Goal: Browse casually

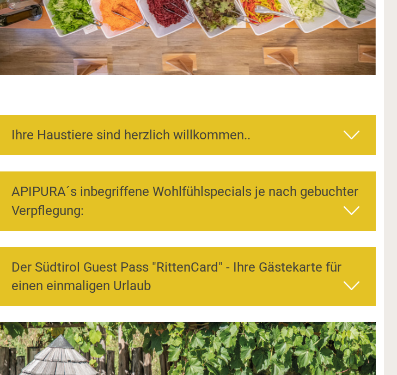
scroll to position [3225, 13]
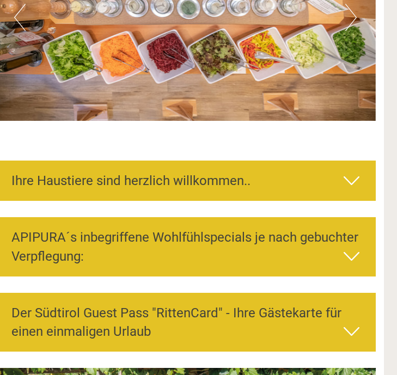
click at [357, 171] on icon at bounding box center [351, 180] width 16 height 18
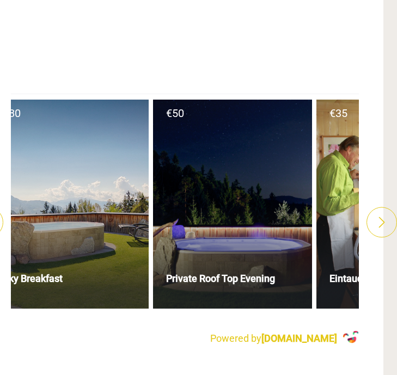
scroll to position [0, 182]
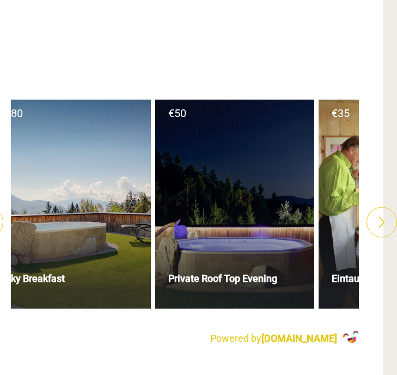
click at [273, 184] on div at bounding box center [234, 204] width 159 height 209
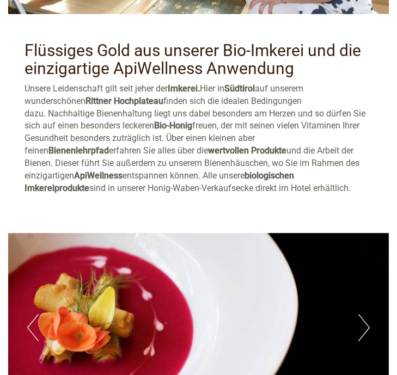
scroll to position [3770, 0]
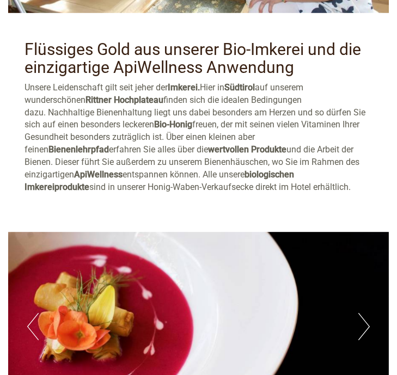
click at [366, 313] on button "Next" at bounding box center [363, 326] width 11 height 27
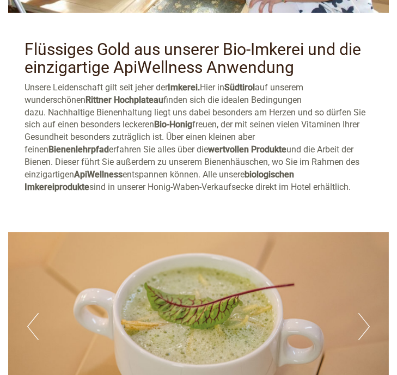
click at [364, 313] on button "Next" at bounding box center [363, 326] width 11 height 27
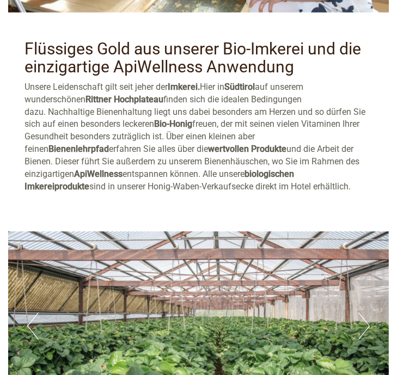
click at [367, 312] on button "Next" at bounding box center [363, 325] width 11 height 27
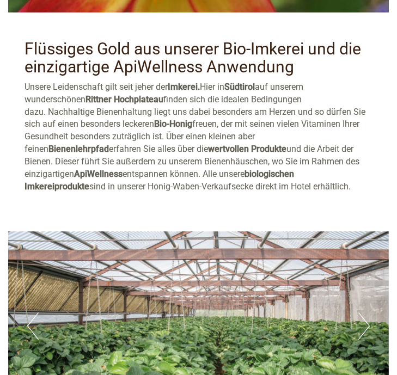
click at [368, 312] on button "Next" at bounding box center [363, 325] width 11 height 27
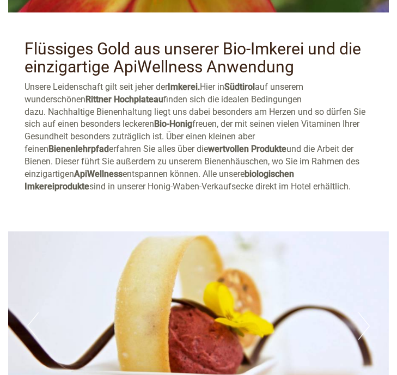
click at [369, 312] on button "Next" at bounding box center [363, 325] width 11 height 27
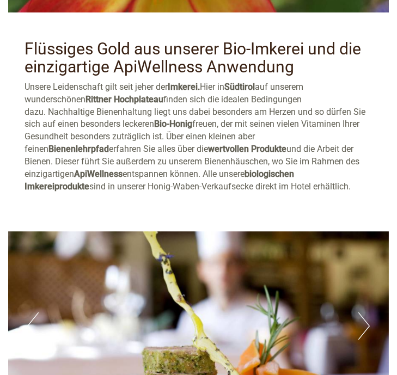
click at [368, 312] on button "Next" at bounding box center [363, 325] width 11 height 27
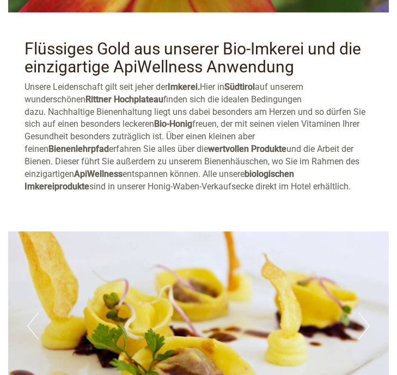
click at [367, 312] on button "Next" at bounding box center [363, 325] width 11 height 27
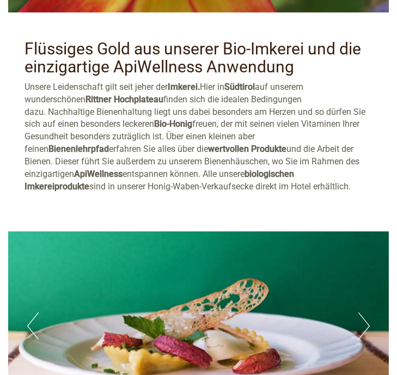
click at [367, 312] on button "Next" at bounding box center [363, 325] width 11 height 27
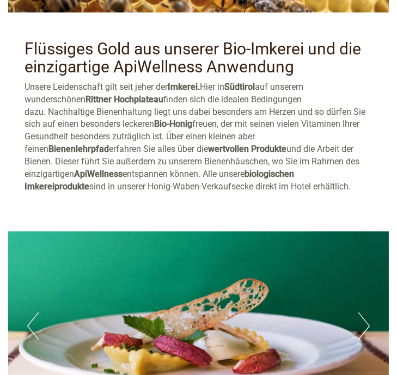
click at [366, 312] on button "Next" at bounding box center [363, 325] width 11 height 27
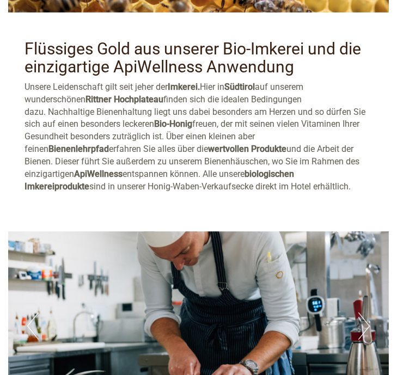
click at [364, 312] on button "Next" at bounding box center [363, 325] width 11 height 27
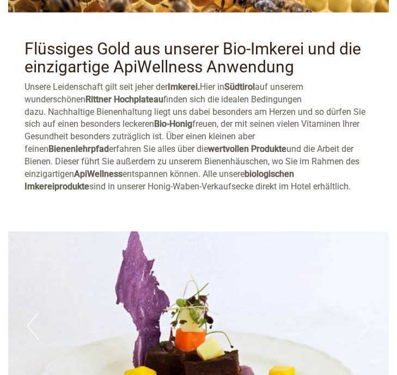
click at [363, 312] on button "Next" at bounding box center [363, 325] width 11 height 27
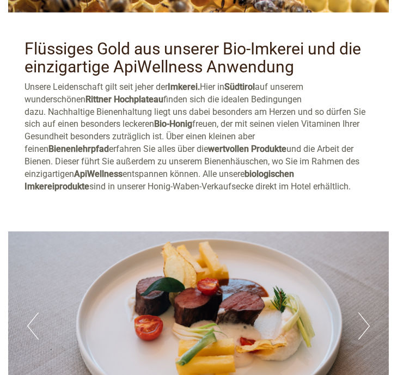
click at [364, 312] on button "Next" at bounding box center [363, 325] width 11 height 27
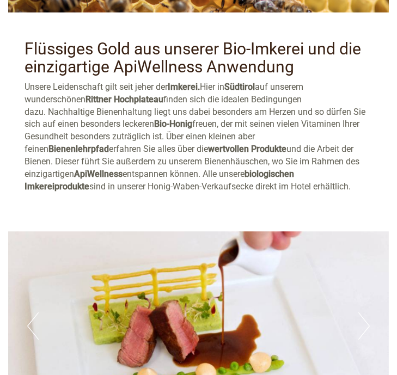
scroll to position [0, 0]
click at [366, 312] on button "Next" at bounding box center [363, 325] width 11 height 27
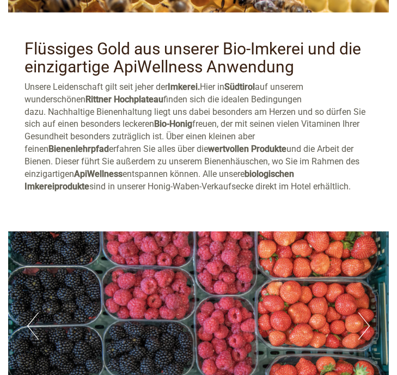
click at [364, 312] on button "Next" at bounding box center [363, 325] width 11 height 27
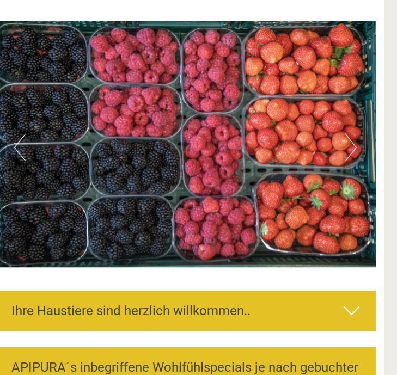
scroll to position [3095, 13]
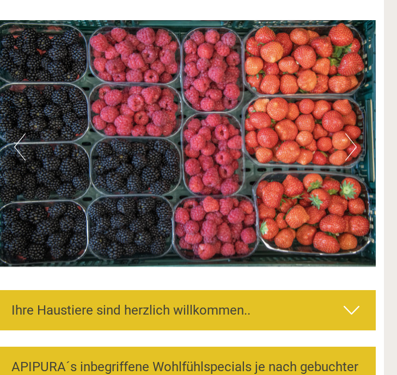
click at [367, 114] on img at bounding box center [185, 143] width 380 height 246
click at [353, 133] on button "Next" at bounding box center [350, 146] width 11 height 27
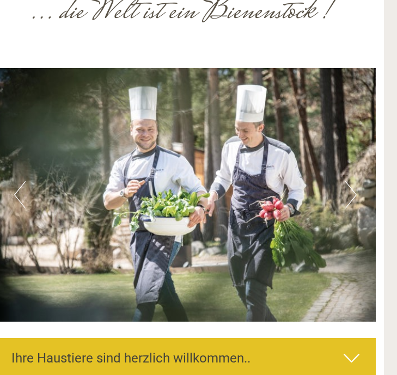
scroll to position [3048, 14]
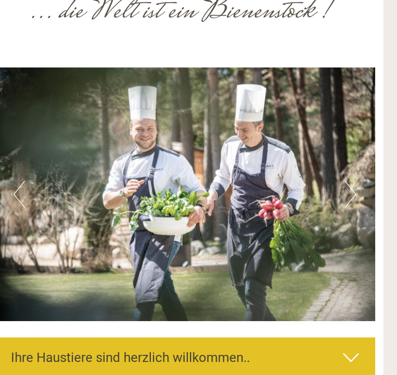
click at [354, 181] on button "Next" at bounding box center [349, 194] width 11 height 27
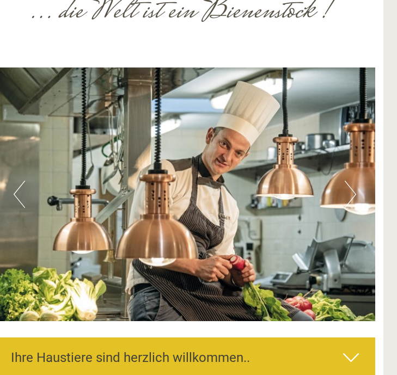
click at [357, 165] on img at bounding box center [185, 194] width 380 height 254
click at [350, 181] on button "Next" at bounding box center [349, 194] width 11 height 27
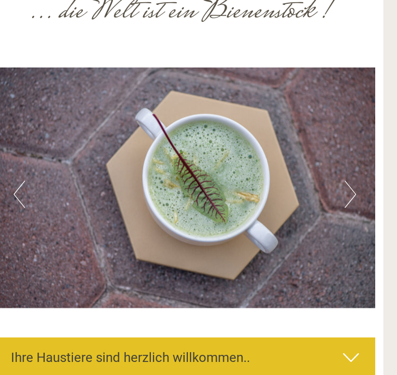
click at [348, 181] on button "Next" at bounding box center [349, 194] width 11 height 27
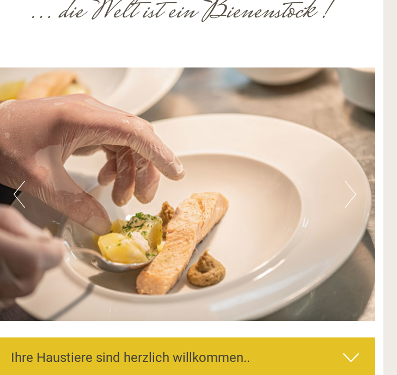
click at [349, 181] on button "Next" at bounding box center [349, 194] width 11 height 27
click at [353, 181] on button "Next" at bounding box center [349, 194] width 11 height 27
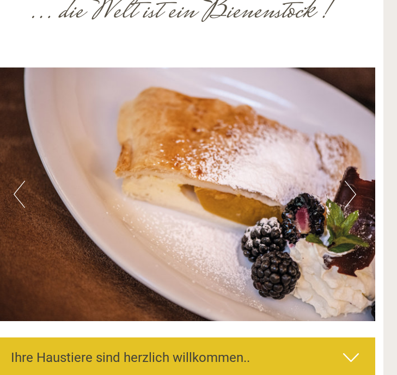
click at [350, 181] on button "Next" at bounding box center [349, 194] width 11 height 27
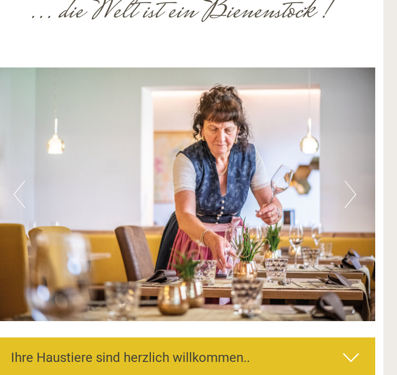
click at [351, 181] on button "Next" at bounding box center [349, 194] width 11 height 27
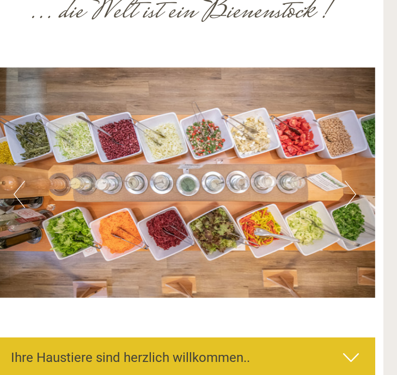
click at [354, 181] on button "Next" at bounding box center [349, 194] width 11 height 27
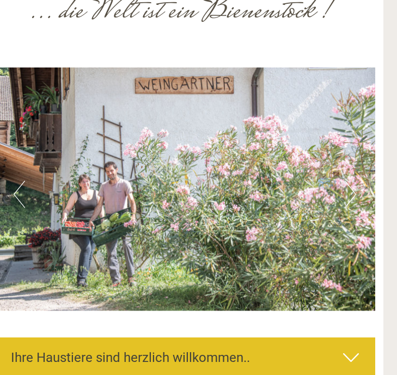
click at [354, 181] on button "Next" at bounding box center [349, 194] width 11 height 27
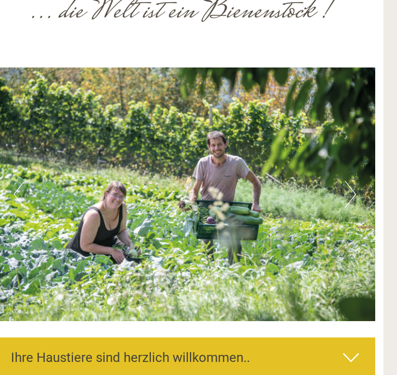
click at [355, 181] on button "Next" at bounding box center [349, 194] width 11 height 27
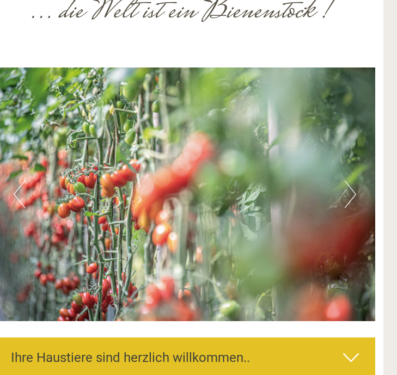
click at [356, 159] on img at bounding box center [185, 194] width 380 height 254
click at [347, 181] on button "Next" at bounding box center [349, 194] width 11 height 27
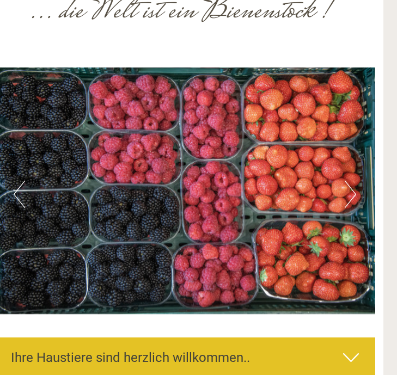
click at [347, 181] on button "Next" at bounding box center [349, 194] width 11 height 27
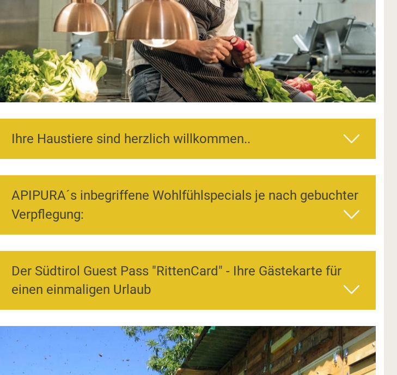
scroll to position [3267, 14]
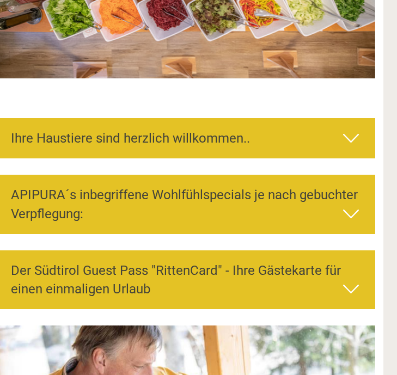
click at [350, 205] on icon at bounding box center [351, 214] width 16 height 18
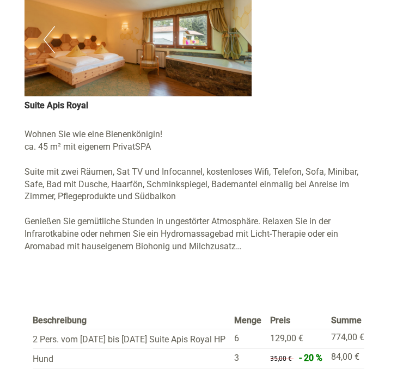
scroll to position [2245, 0]
